Goal: Task Accomplishment & Management: Complete application form

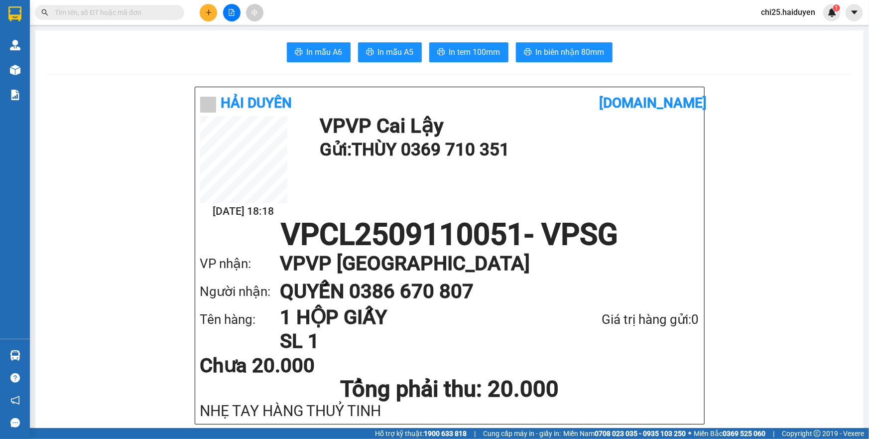
click at [86, 14] on input "text" at bounding box center [114, 12] width 118 height 11
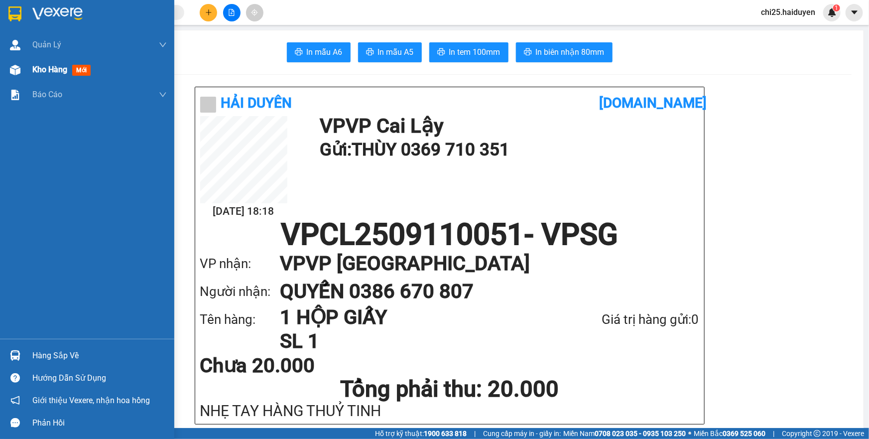
click at [17, 75] on img at bounding box center [15, 70] width 10 height 10
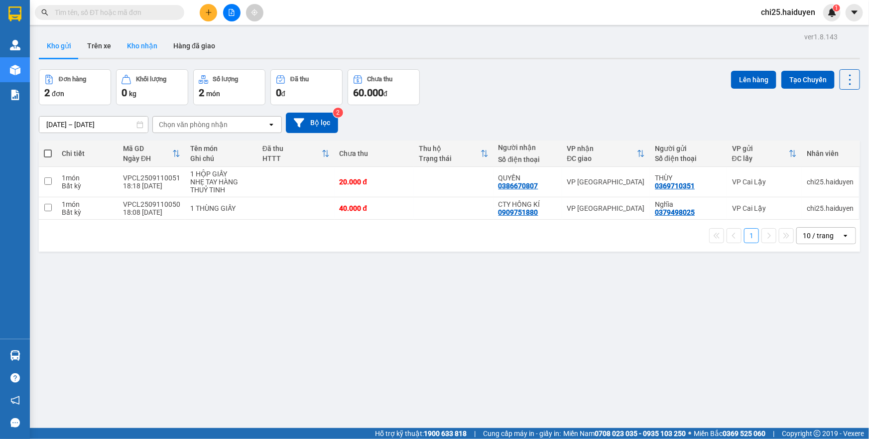
click at [122, 49] on button "Kho nhận" at bounding box center [142, 46] width 46 height 24
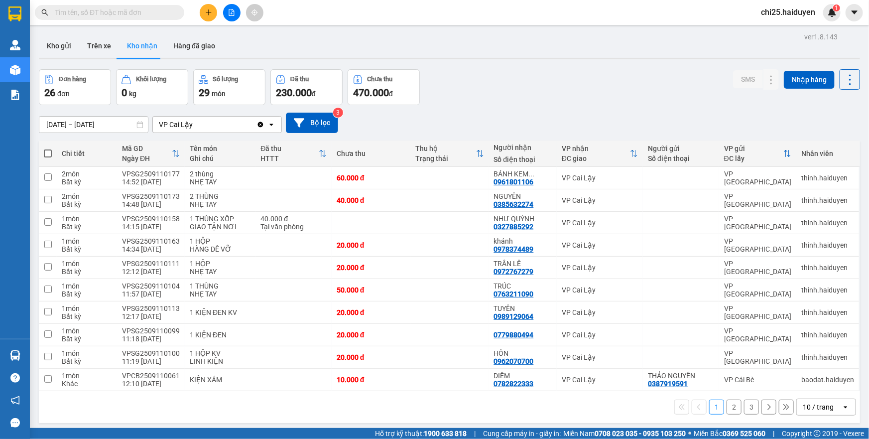
click at [154, 17] on input "text" at bounding box center [114, 12] width 118 height 11
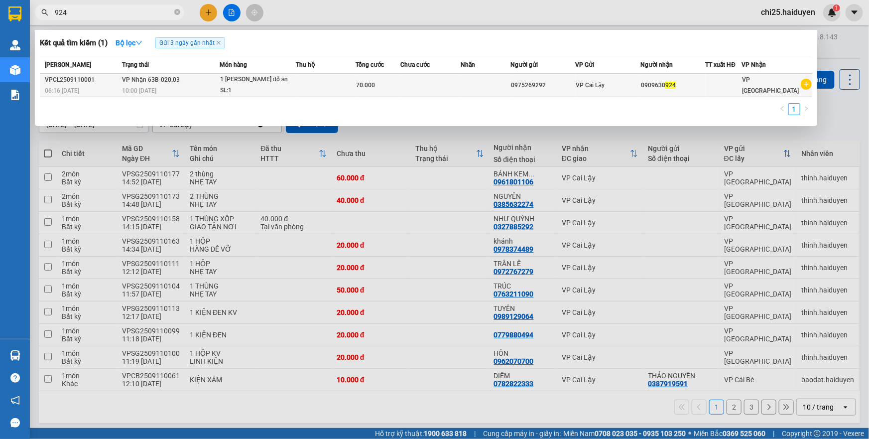
type input "924"
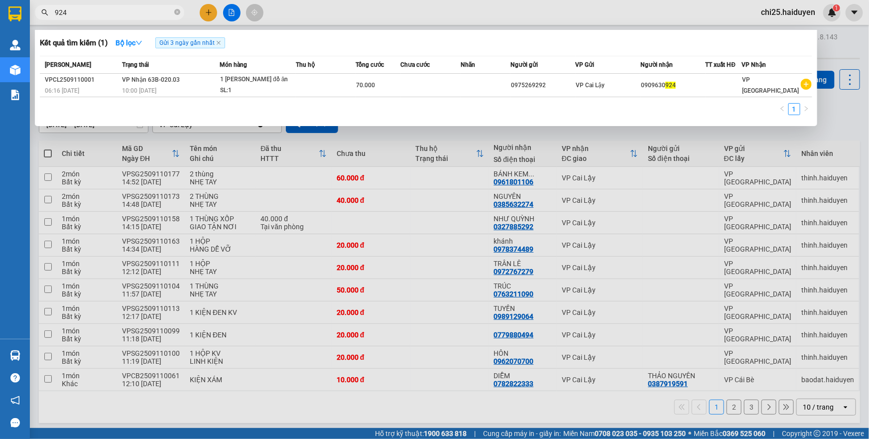
click at [307, 174] on div at bounding box center [434, 219] width 869 height 439
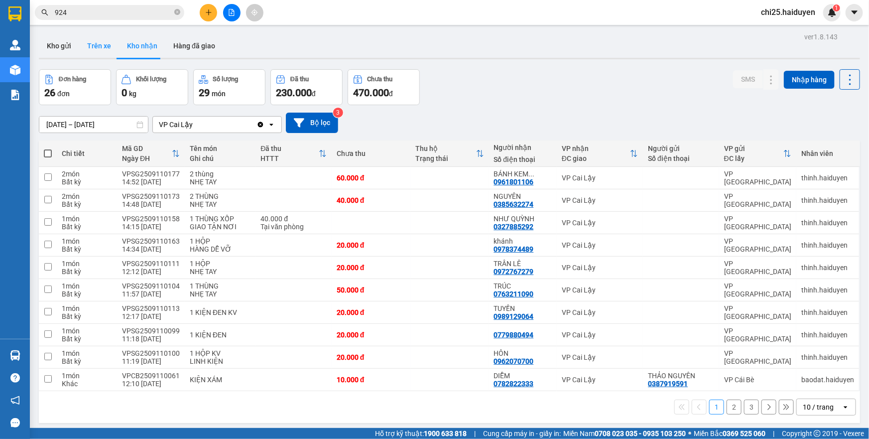
click at [103, 47] on button "Trên xe" at bounding box center [99, 46] width 40 height 24
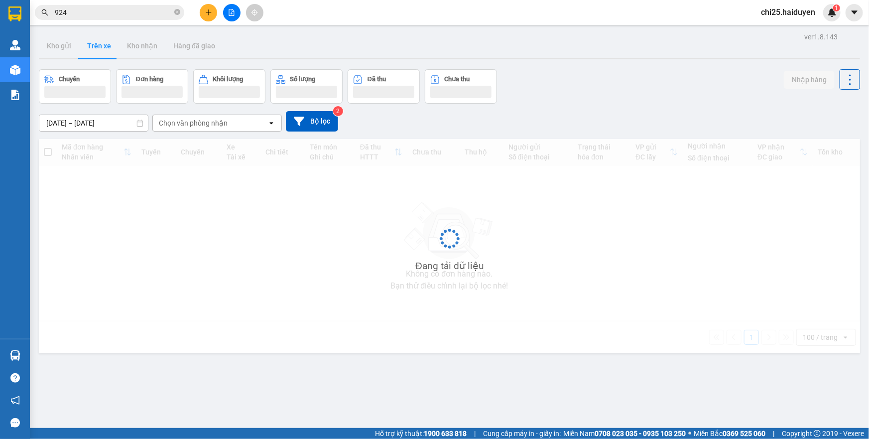
click at [204, 121] on div "Chọn văn phòng nhận" at bounding box center [193, 123] width 69 height 10
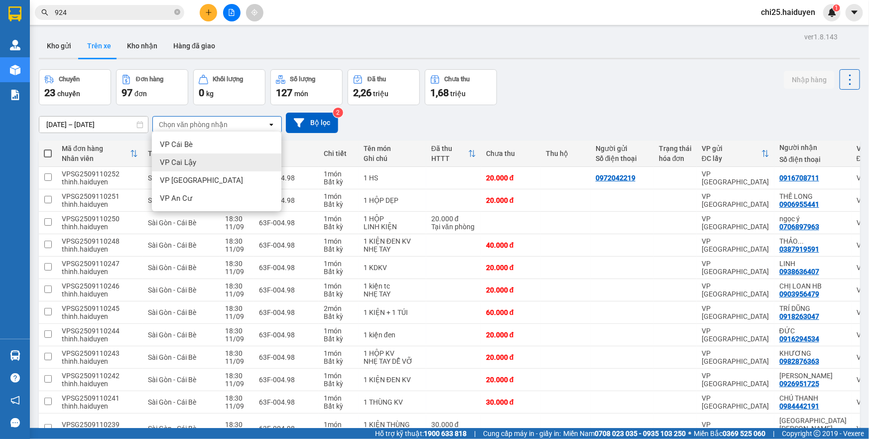
click at [214, 162] on div "VP Cai Lậy" at bounding box center [217, 162] width 130 height 18
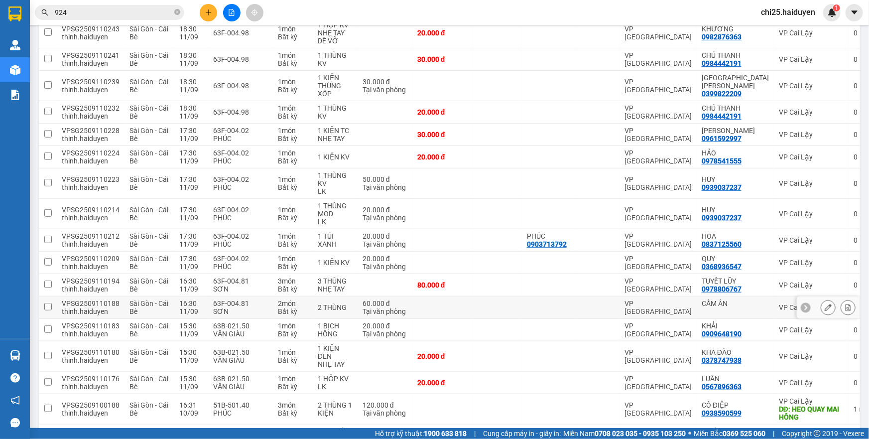
scroll to position [256, 0]
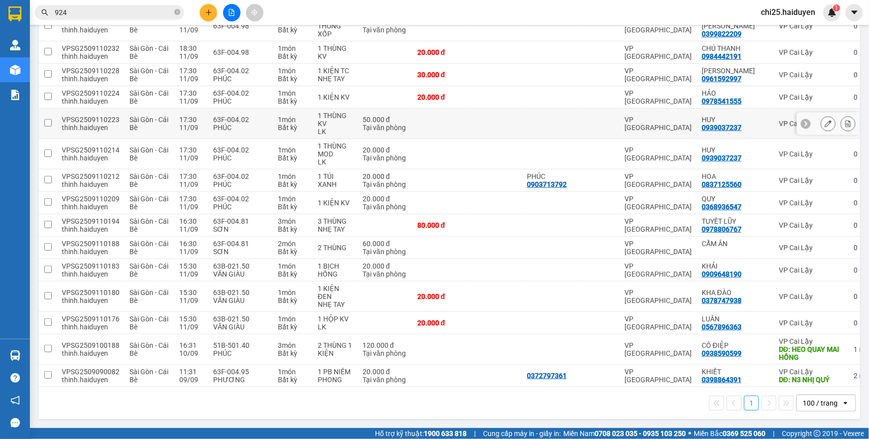
drag, startPoint x: 861, startPoint y: 87, endPoint x: 550, endPoint y: 135, distance: 314.0
click at [550, 135] on td at bounding box center [549, 124] width 55 height 30
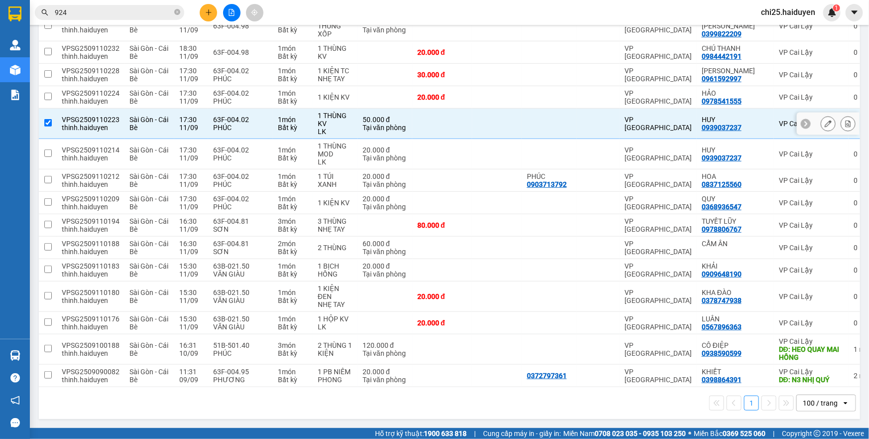
click at [552, 133] on td at bounding box center [549, 124] width 55 height 30
checkbox input "false"
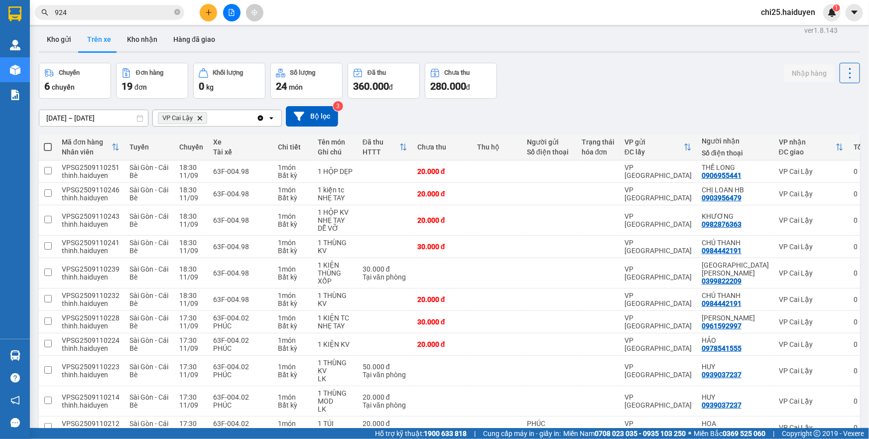
scroll to position [0, 0]
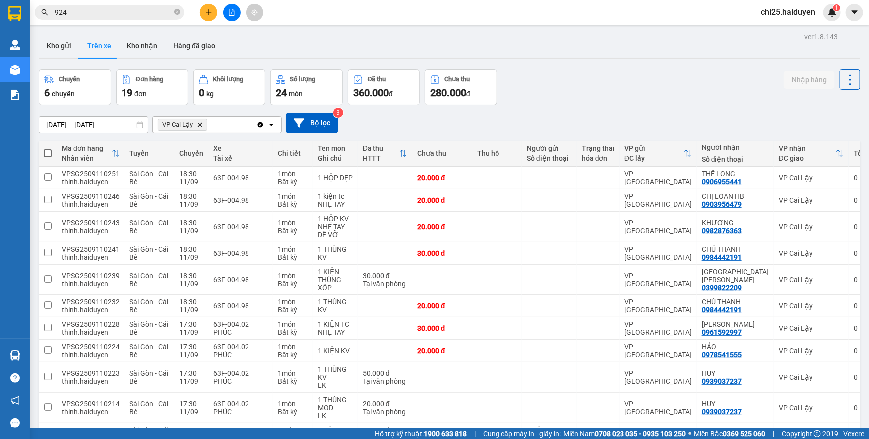
click at [131, 12] on input "924" at bounding box center [114, 12] width 118 height 11
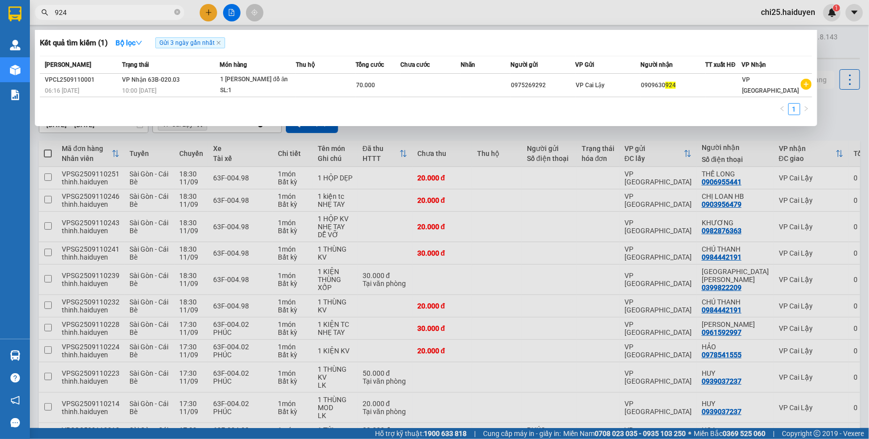
click at [131, 12] on input "924" at bounding box center [114, 12] width 118 height 11
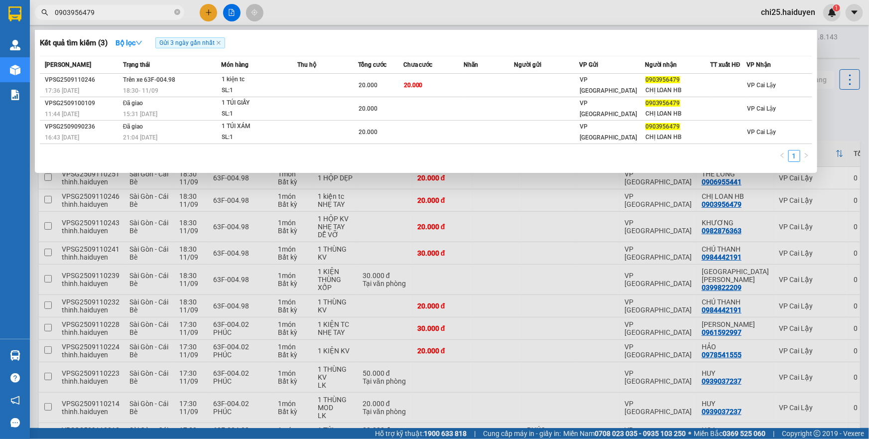
click at [112, 15] on input "0903956479" at bounding box center [114, 12] width 118 height 11
click at [113, 15] on input "0903956479" at bounding box center [114, 12] width 118 height 11
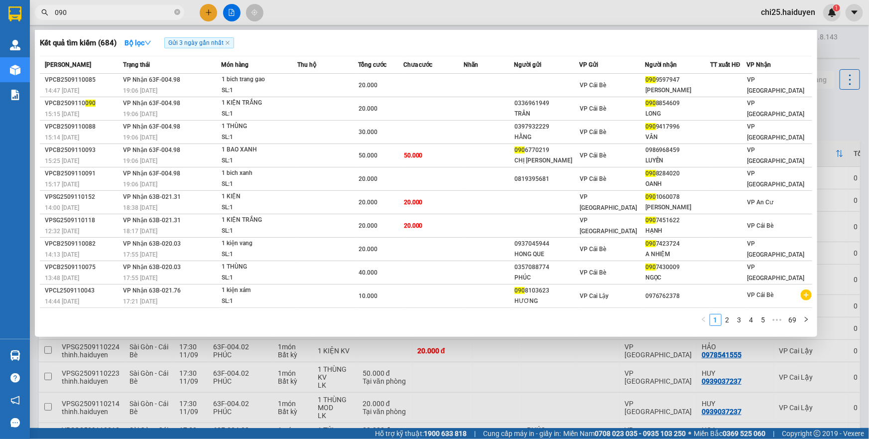
click at [160, 8] on input "090" at bounding box center [114, 12] width 118 height 11
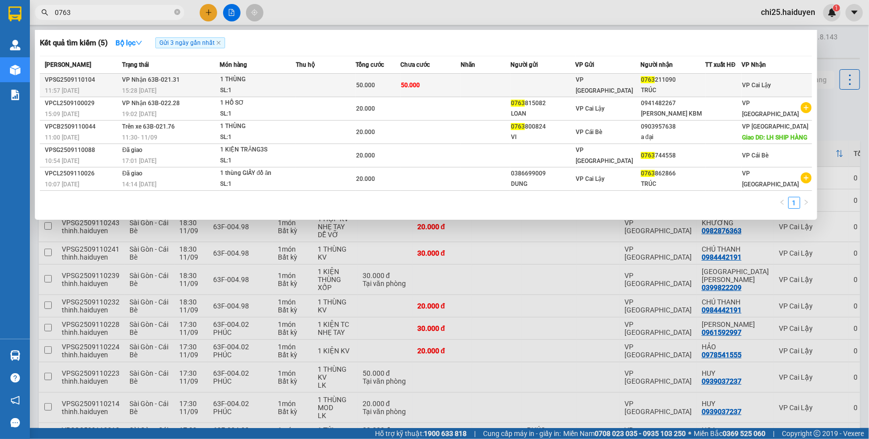
type input "0763"
click at [266, 90] on div "SL: 1" at bounding box center [257, 90] width 75 height 11
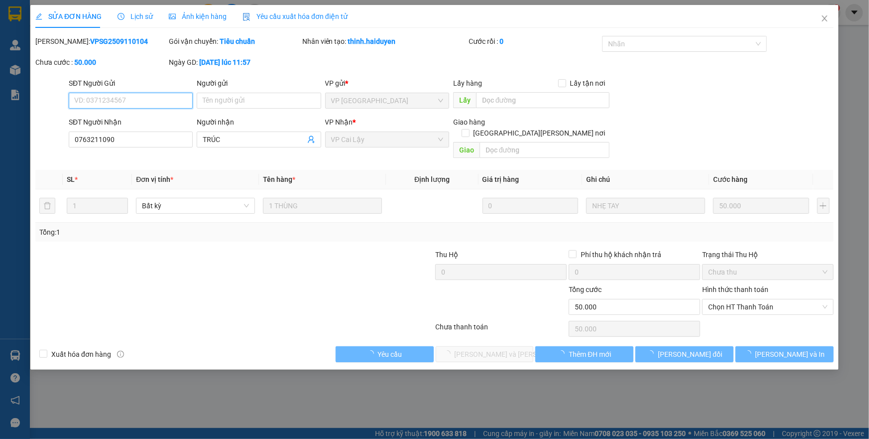
type input "0763211090"
type input "TRÚC"
type input "50.000"
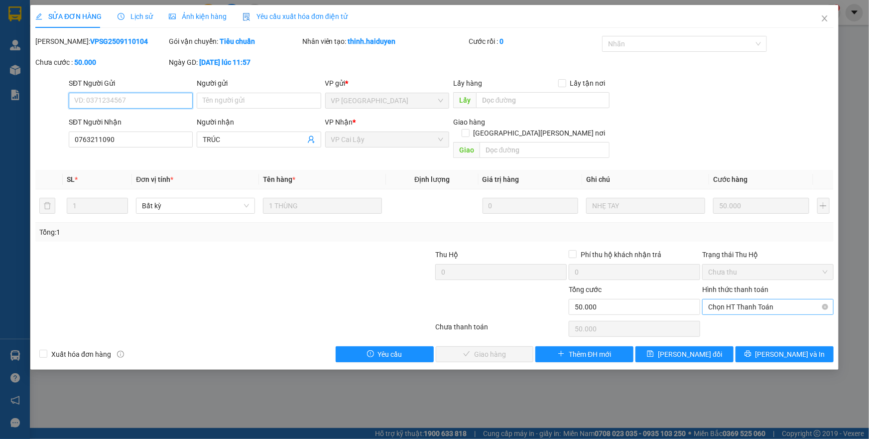
click at [734, 299] on span "Chọn HT Thanh Toán" at bounding box center [769, 306] width 120 height 15
click at [734, 311] on div "Tại văn phòng" at bounding box center [769, 315] width 120 height 11
type input "0"
click at [500, 349] on span "[PERSON_NAME] và [PERSON_NAME] hàng" at bounding box center [522, 354] width 135 height 11
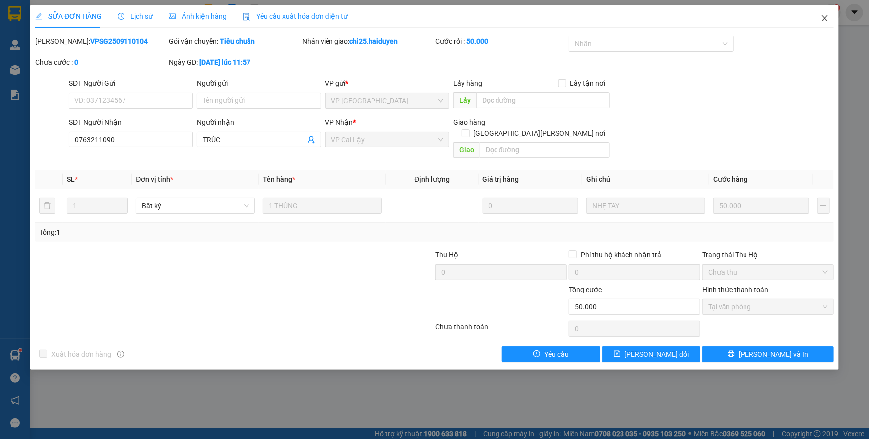
click at [827, 22] on icon "close" at bounding box center [825, 18] width 8 height 8
